Goal: Information Seeking & Learning: Check status

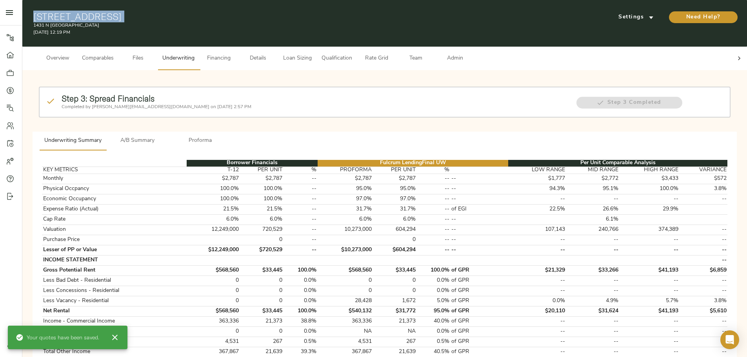
click at [73, 54] on span "Overview" at bounding box center [58, 59] width 30 height 10
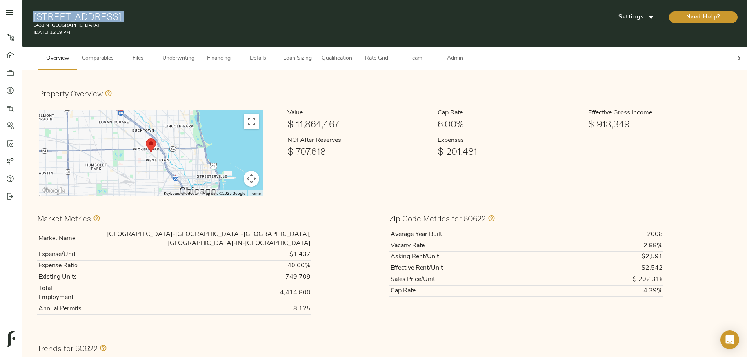
click at [194, 54] on span "Underwriting" at bounding box center [178, 59] width 32 height 10
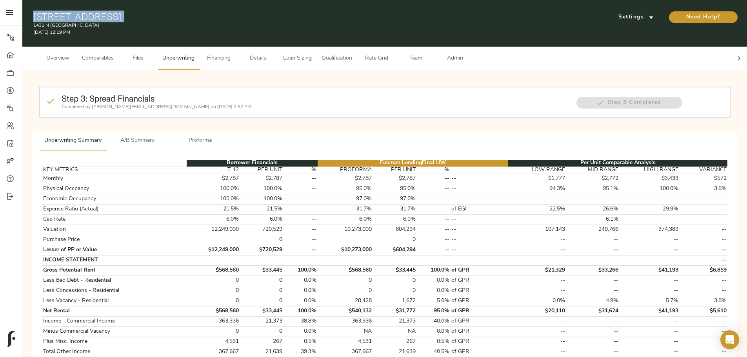
click at [73, 54] on span "Overview" at bounding box center [58, 59] width 30 height 10
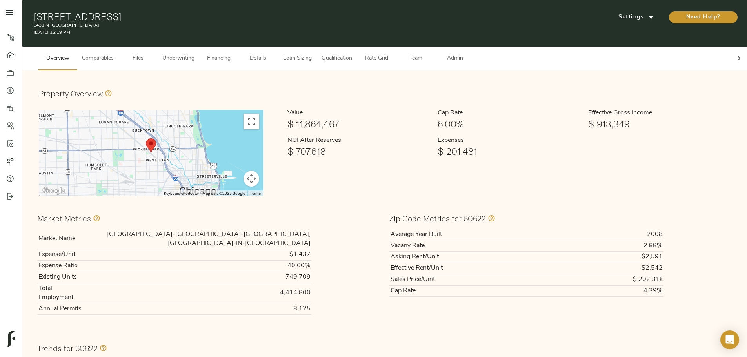
click at [141, 56] on div "Overview Comparables Files Underwriting Financing Details Loan Sizing Qualifica…" at bounding box center [384, 59] width 724 height 24
click at [114, 54] on span "Comparables" at bounding box center [98, 59] width 32 height 10
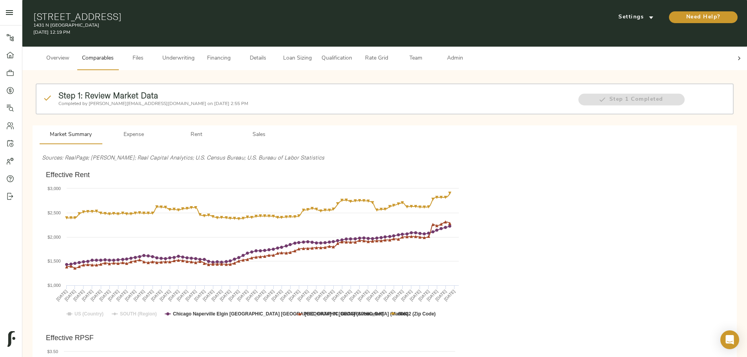
click at [194, 54] on span "Underwriting" at bounding box center [178, 59] width 32 height 10
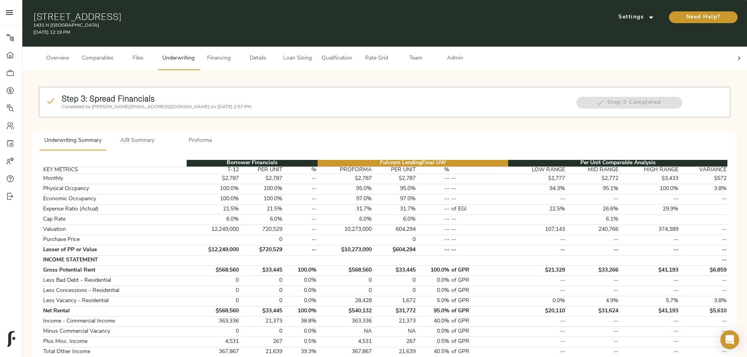
click at [738, 56] on icon at bounding box center [739, 58] width 2 height 4
click at [470, 54] on span "Admin" at bounding box center [455, 59] width 30 height 10
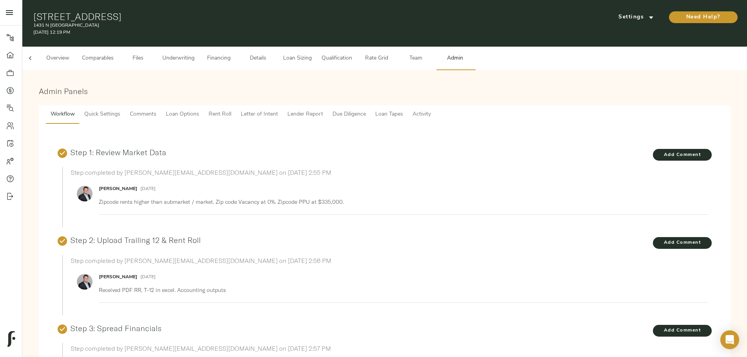
click at [156, 110] on span "Comments" at bounding box center [143, 115] width 27 height 10
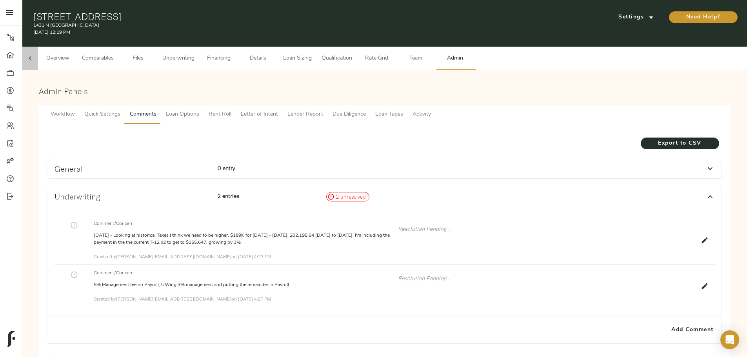
click at [34, 54] on icon at bounding box center [30, 58] width 8 height 8
click at [73, 55] on span "Overview" at bounding box center [58, 59] width 30 height 10
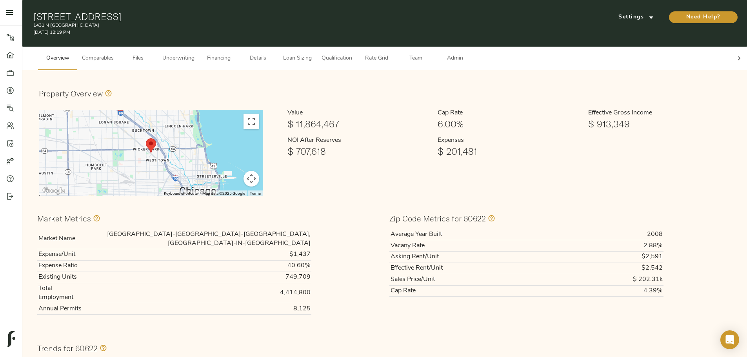
click at [114, 54] on span "Comparables" at bounding box center [98, 59] width 32 height 10
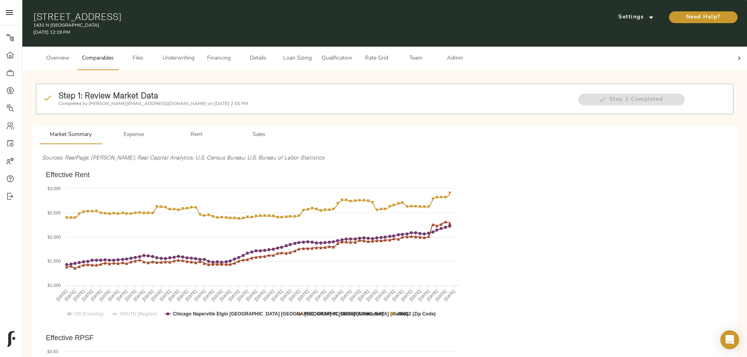
click at [735, 54] on icon at bounding box center [739, 58] width 8 height 8
click at [470, 54] on span "Admin" at bounding box center [455, 59] width 30 height 10
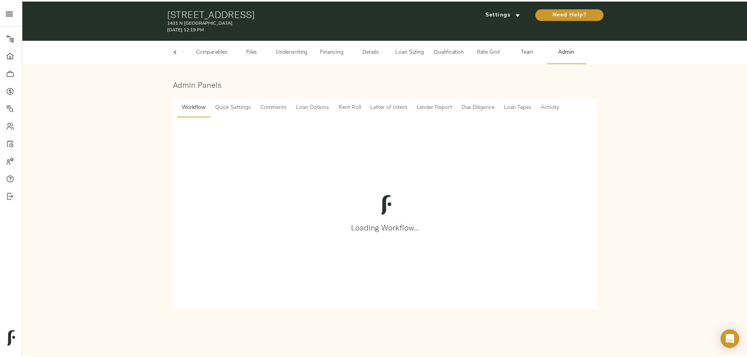
scroll to position [0, 31]
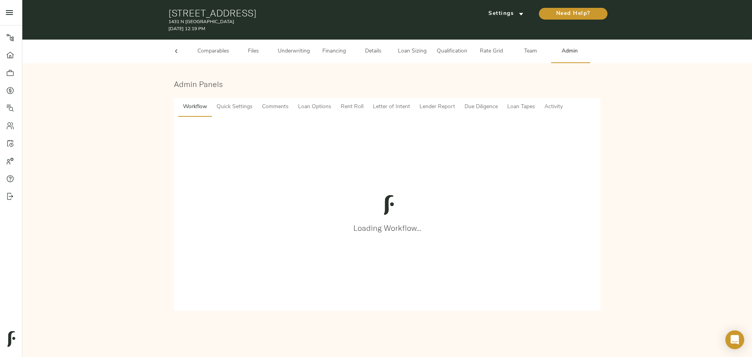
click at [269, 109] on span "Comments" at bounding box center [275, 107] width 27 height 10
